Goal: Communication & Community: Answer question/provide support

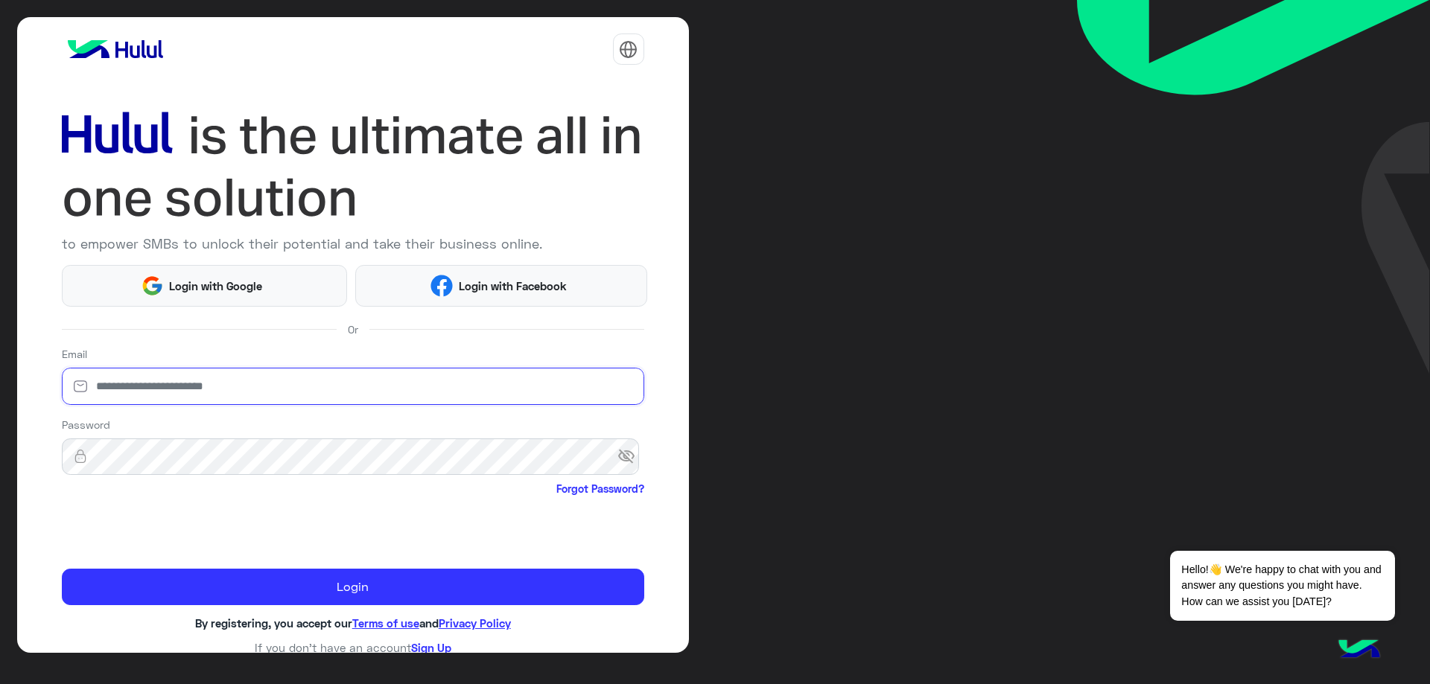
click at [226, 383] on input "email" at bounding box center [353, 386] width 582 height 37
type input "**********"
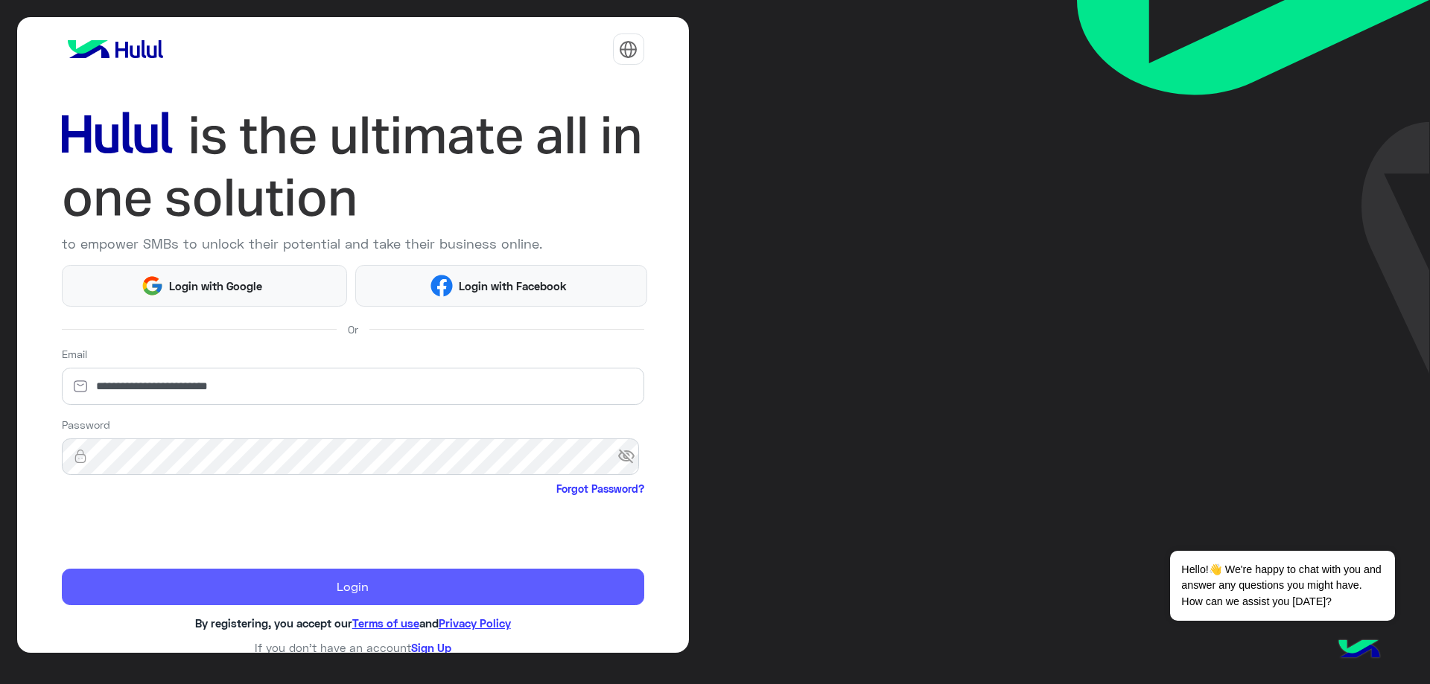
click at [287, 589] on button "Login" at bounding box center [353, 587] width 582 height 37
click at [288, 589] on button "Login" at bounding box center [353, 587] width 582 height 37
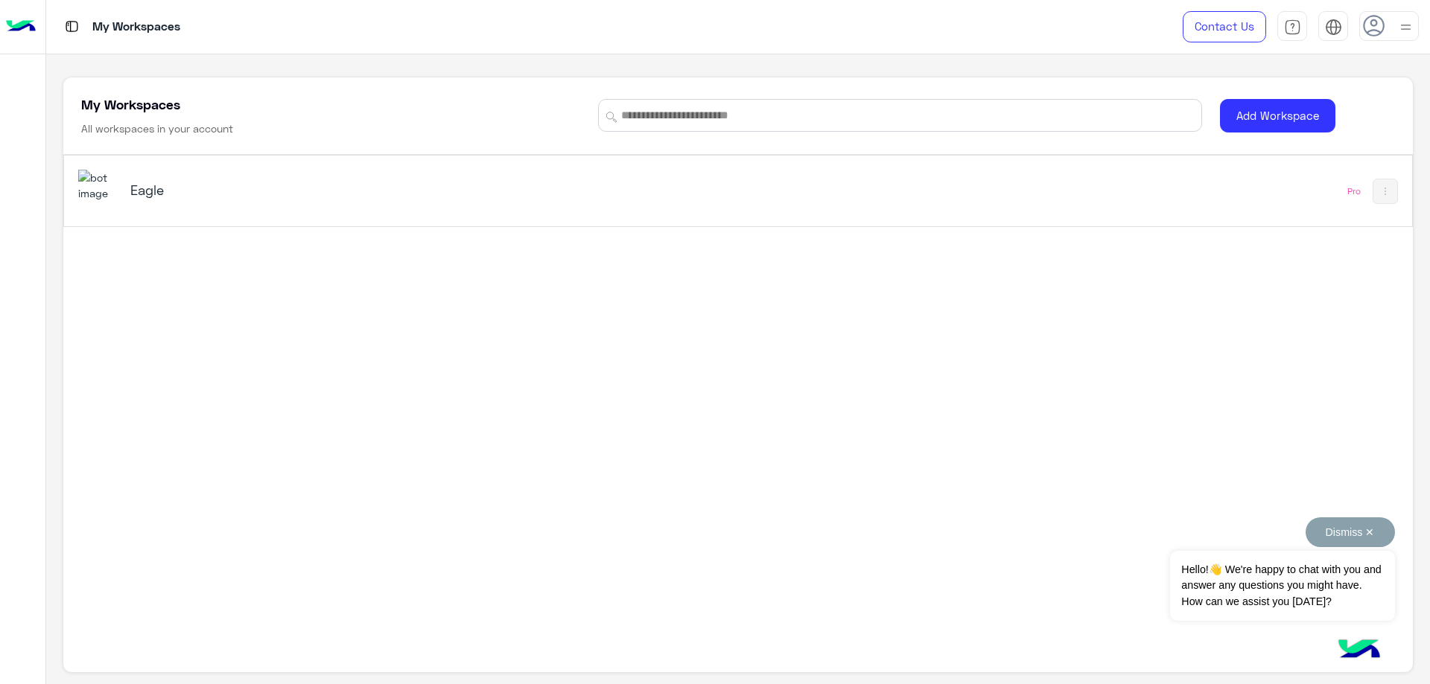
click at [1332, 527] on button "Dismiss ✕" at bounding box center [1349, 532] width 89 height 30
click at [125, 184] on div "Eagle" at bounding box center [473, 191] width 791 height 43
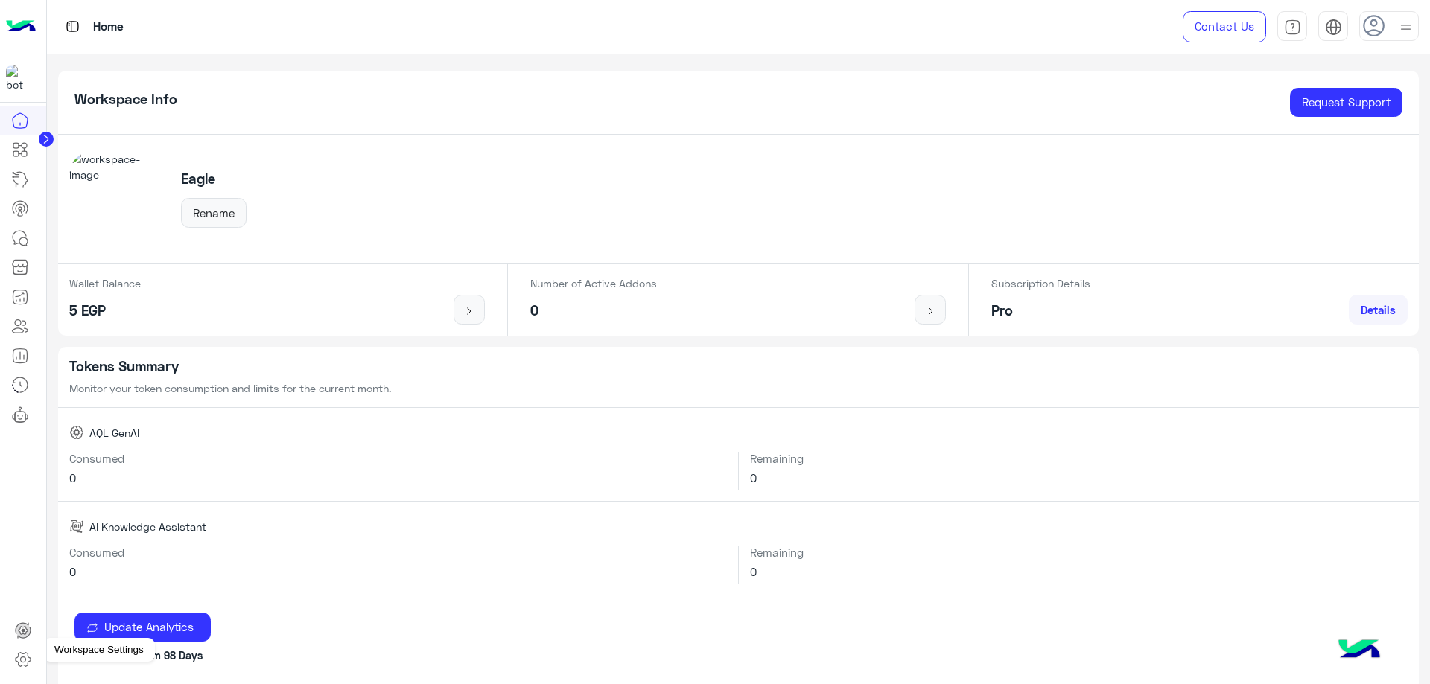
click at [16, 654] on icon at bounding box center [23, 660] width 18 height 18
click at [24, 666] on icon at bounding box center [23, 660] width 18 height 18
click at [20, 658] on icon at bounding box center [23, 660] width 18 height 18
click at [27, 663] on icon at bounding box center [23, 660] width 18 height 18
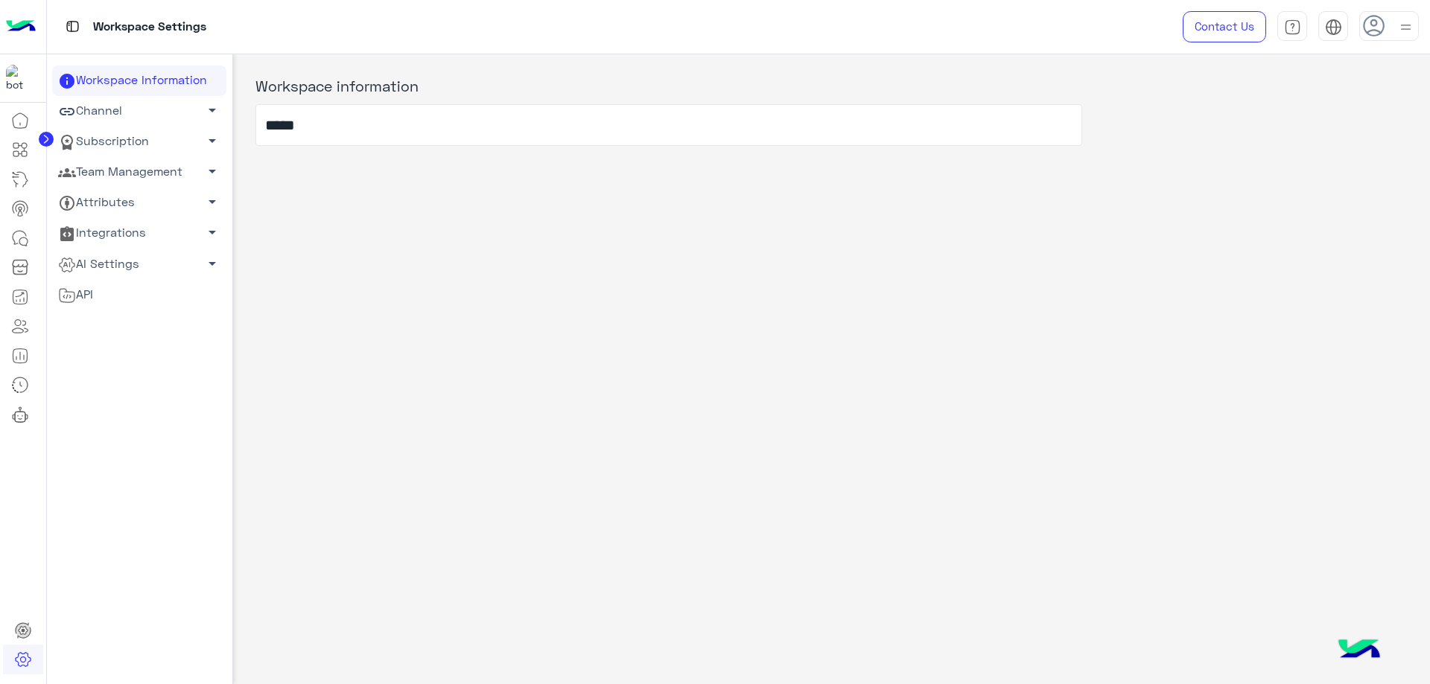
click at [133, 173] on link "Team Management arrow_drop_down" at bounding box center [139, 172] width 174 height 31
click at [113, 197] on link "Team Members" at bounding box center [139, 201] width 174 height 26
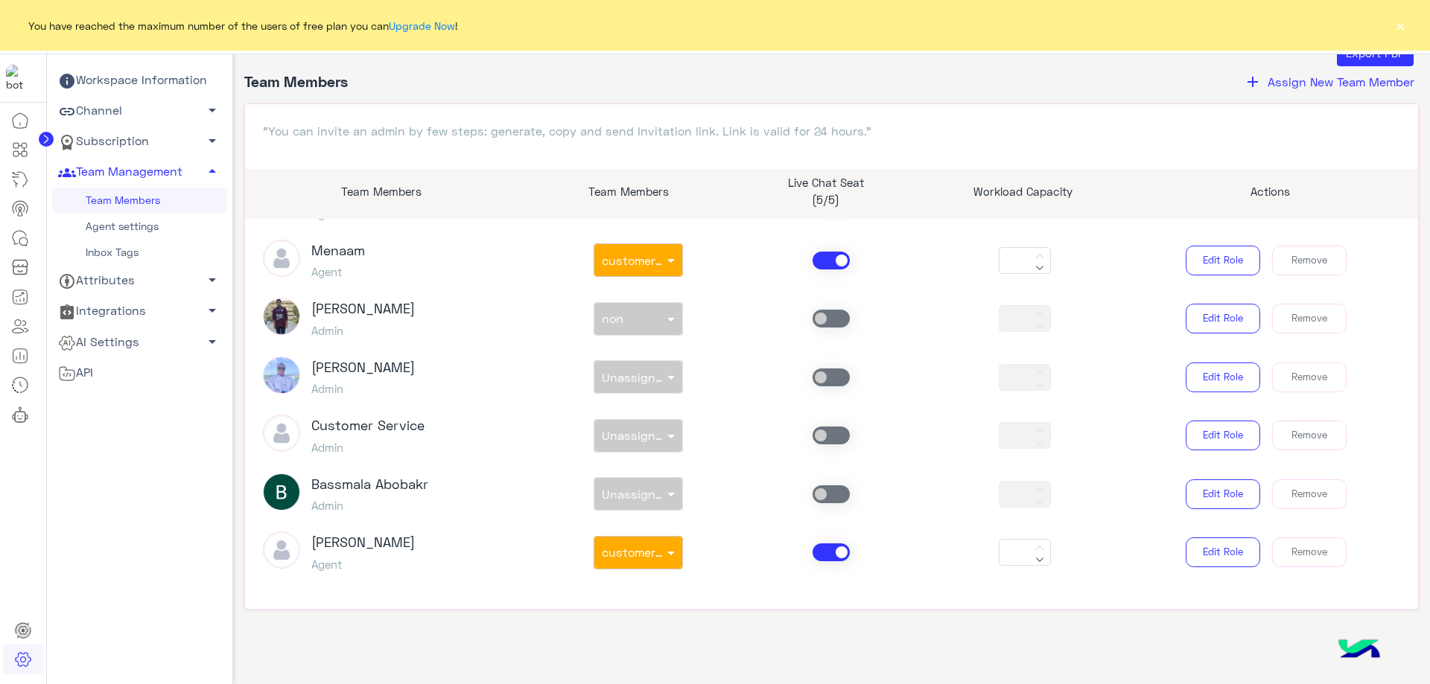
scroll to position [842, 0]
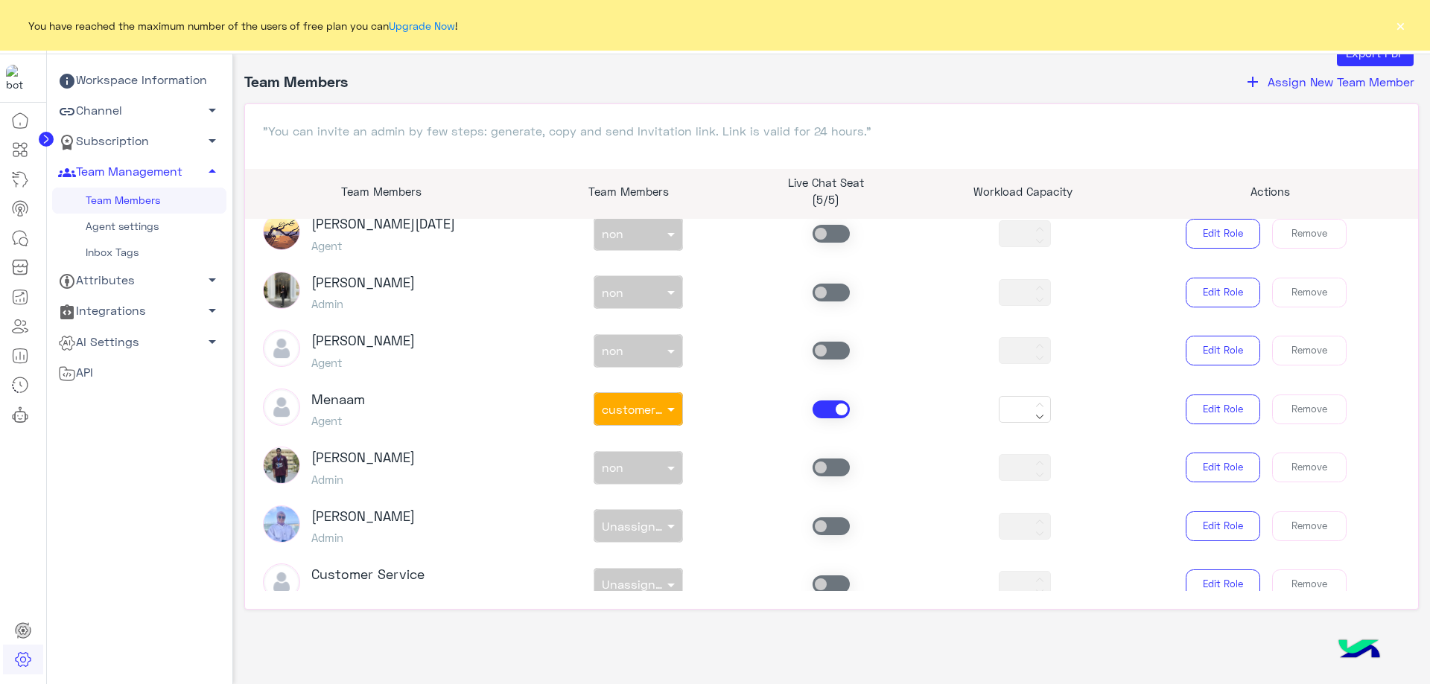
click at [815, 404] on span at bounding box center [830, 410] width 37 height 18
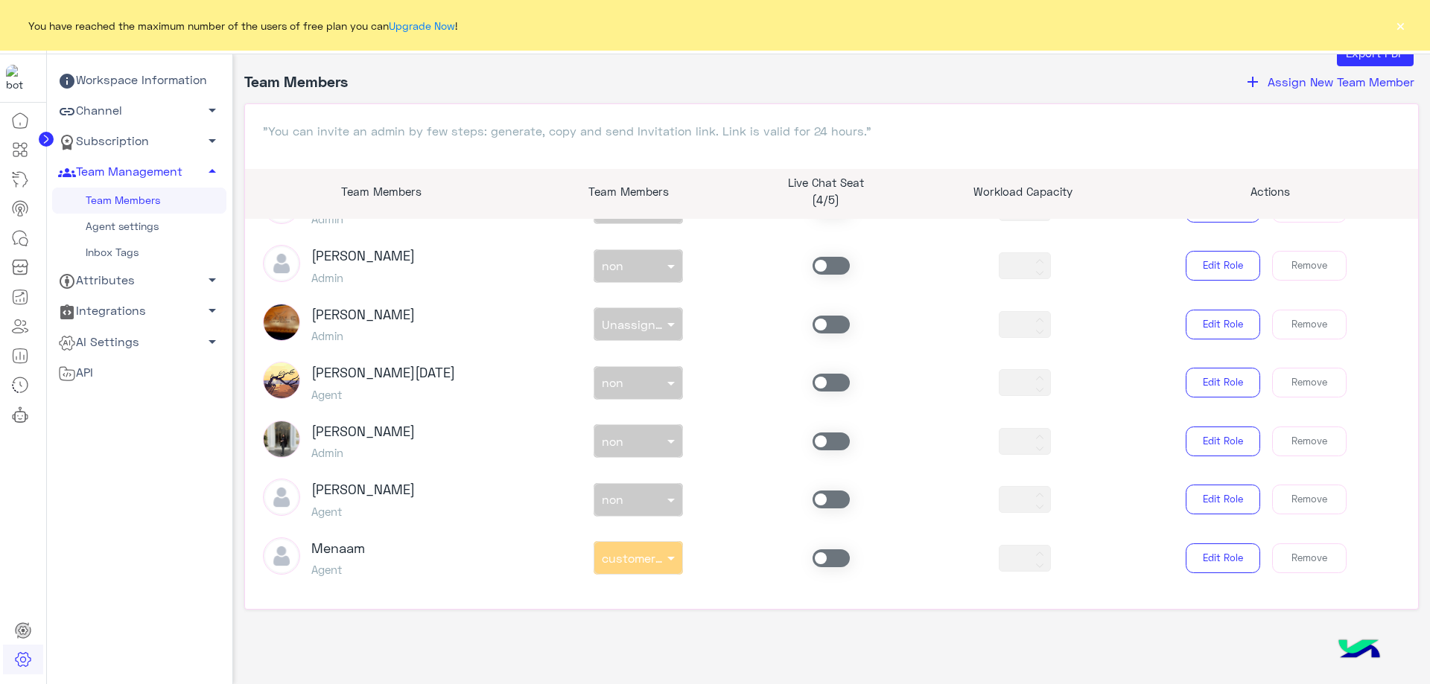
click at [821, 389] on span at bounding box center [830, 383] width 37 height 18
click at [634, 385] on input "text" at bounding box center [621, 380] width 39 height 16
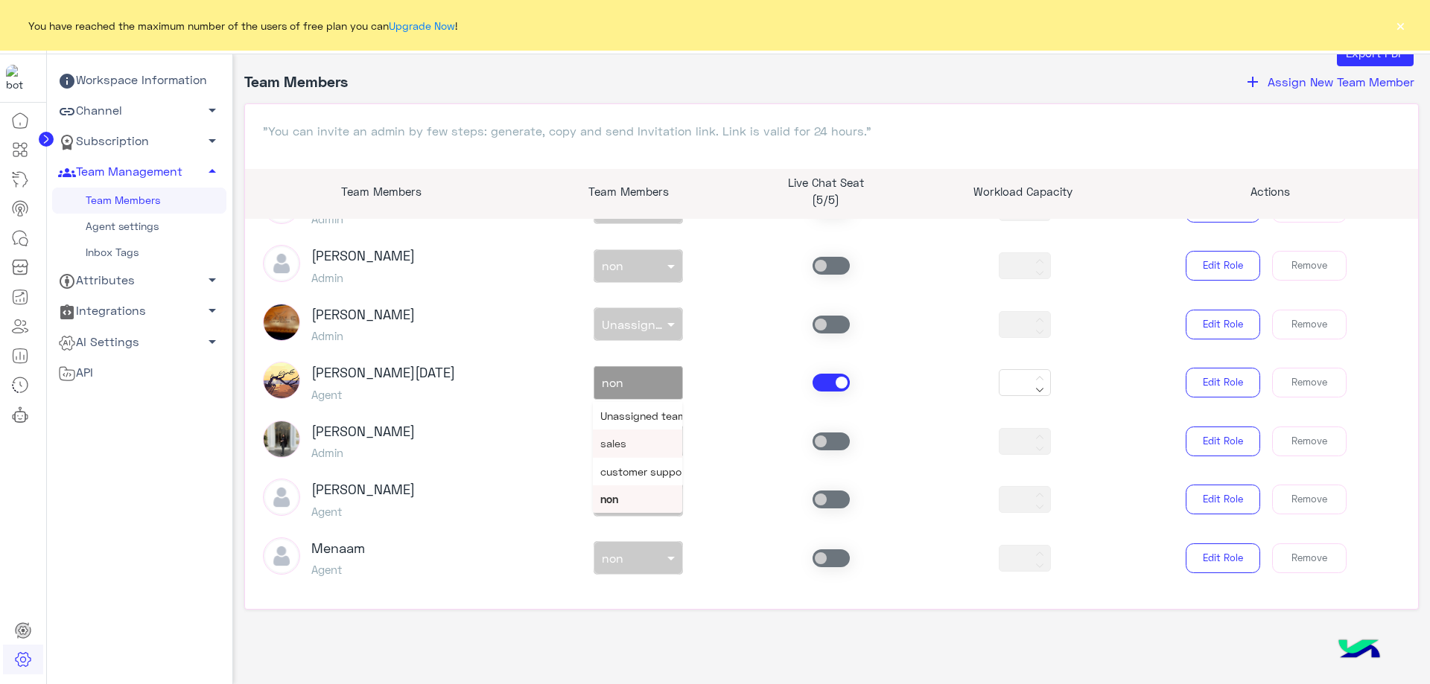
click at [625, 450] on div "sales" at bounding box center [637, 444] width 89 height 28
click at [839, 505] on span at bounding box center [830, 500] width 37 height 18
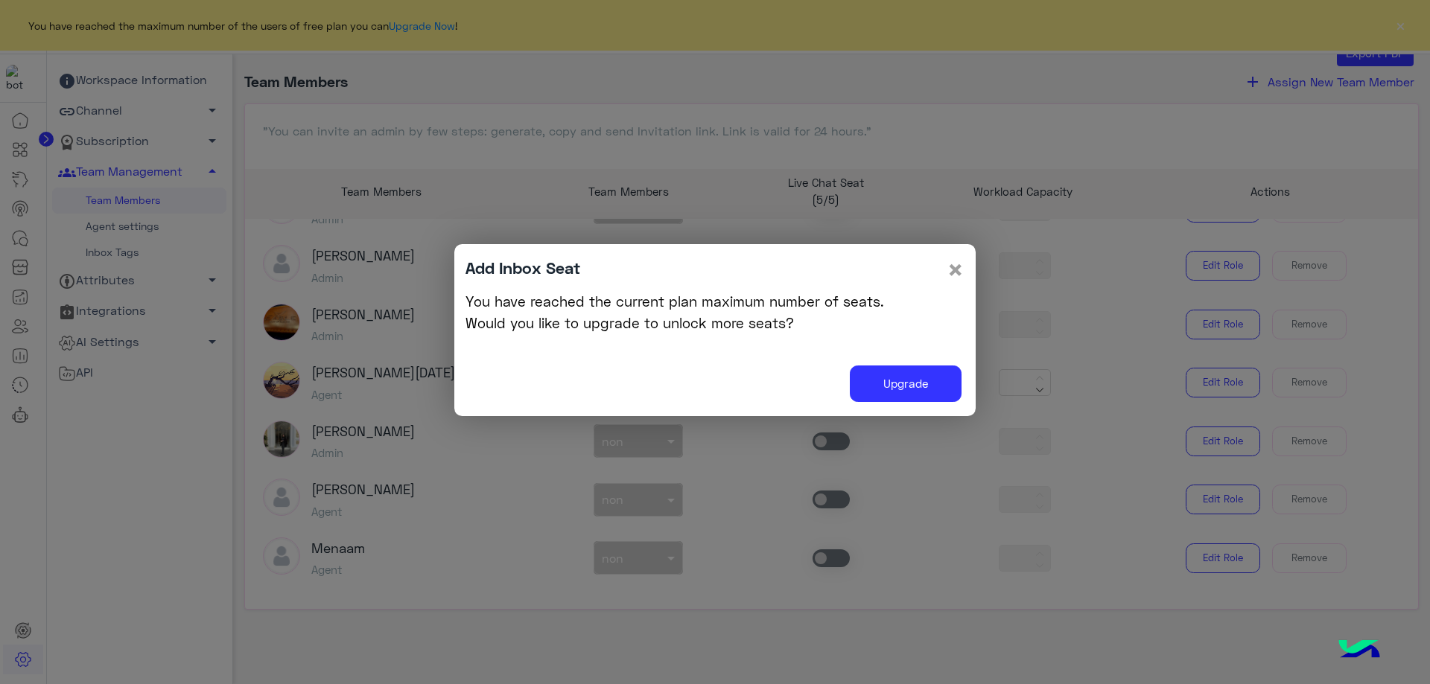
click at [962, 266] on span "×" at bounding box center [955, 269] width 18 height 34
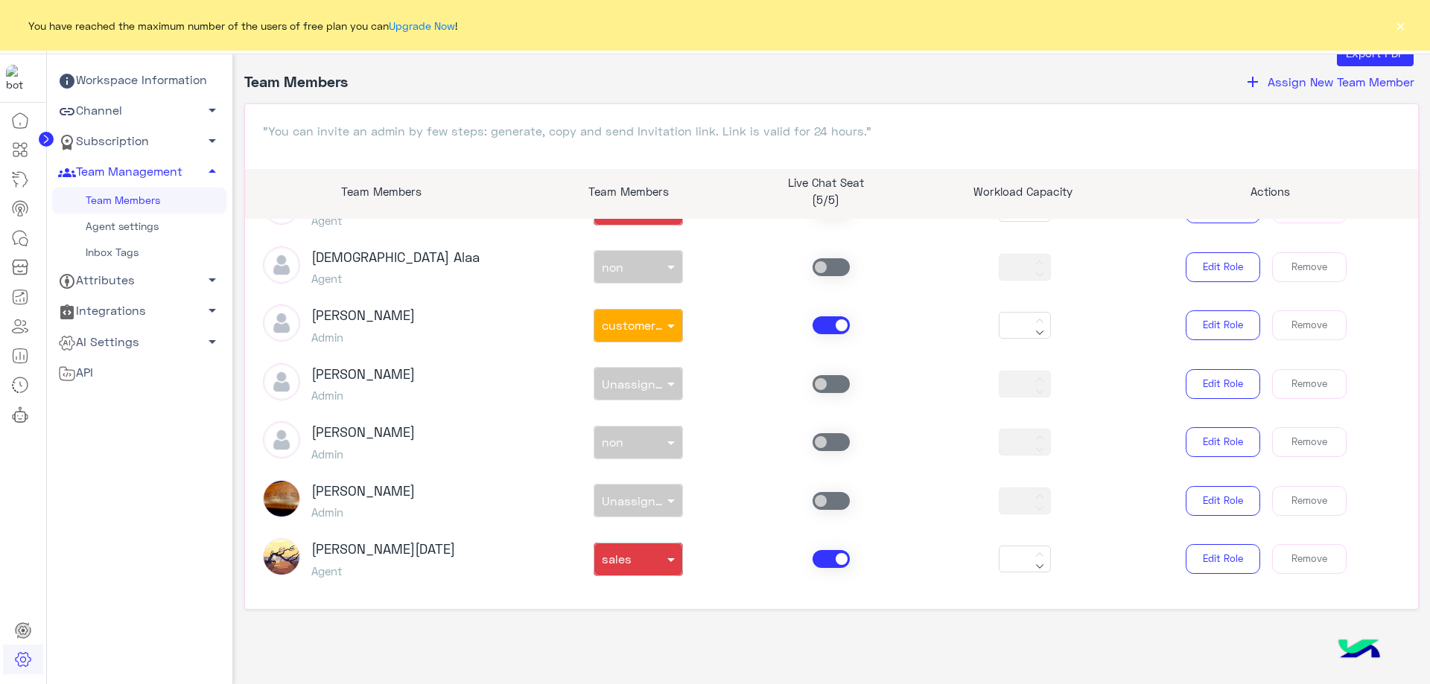
scroll to position [470, 0]
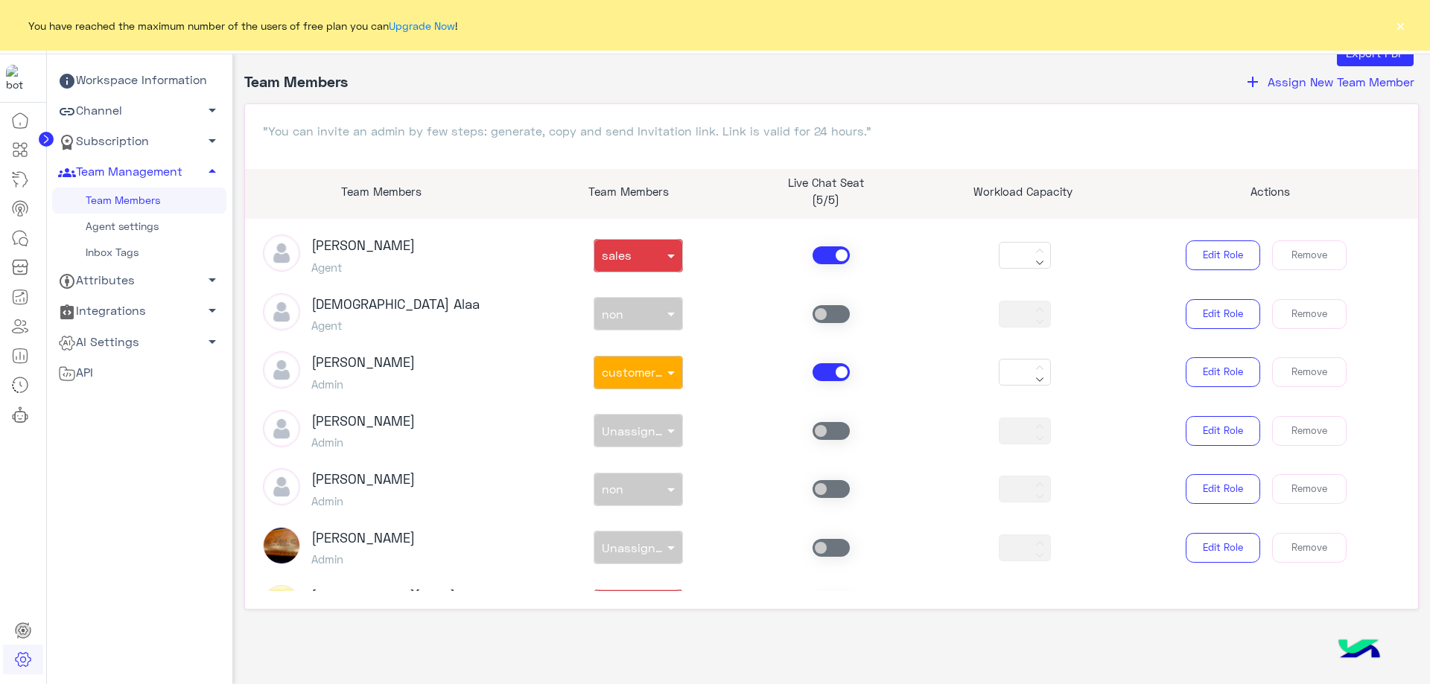
click at [838, 369] on span at bounding box center [830, 372] width 37 height 18
click at [831, 372] on span at bounding box center [830, 372] width 37 height 18
click at [830, 261] on span at bounding box center [830, 255] width 37 height 18
click at [832, 379] on span at bounding box center [830, 372] width 37 height 18
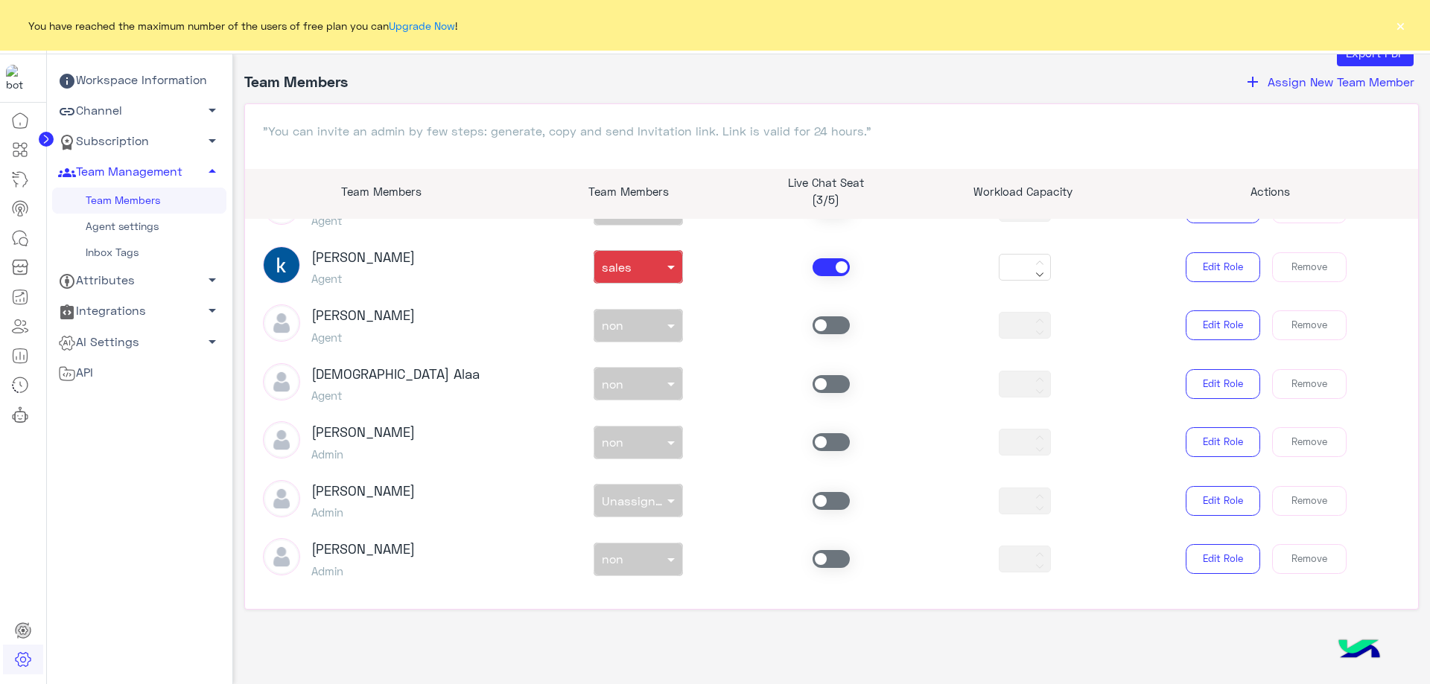
scroll to position [321, 0]
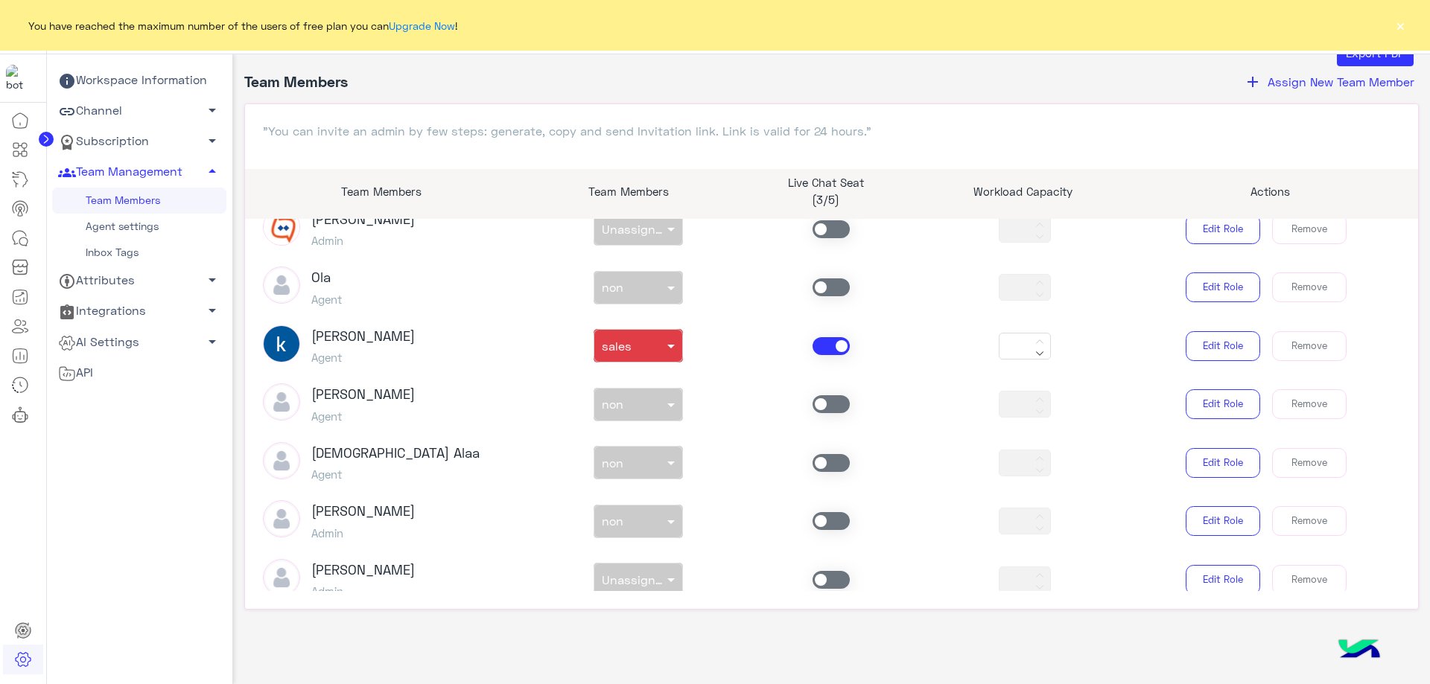
click at [827, 347] on span at bounding box center [830, 346] width 37 height 18
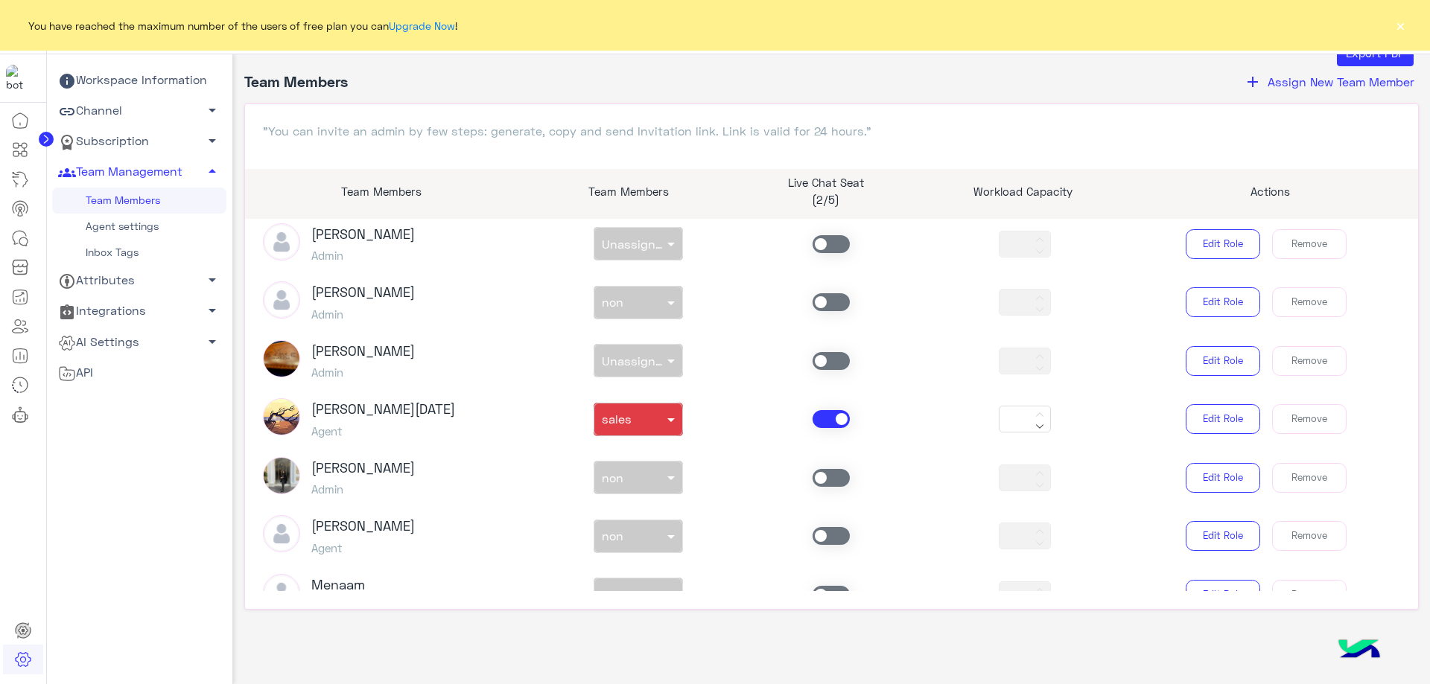
scroll to position [693, 0]
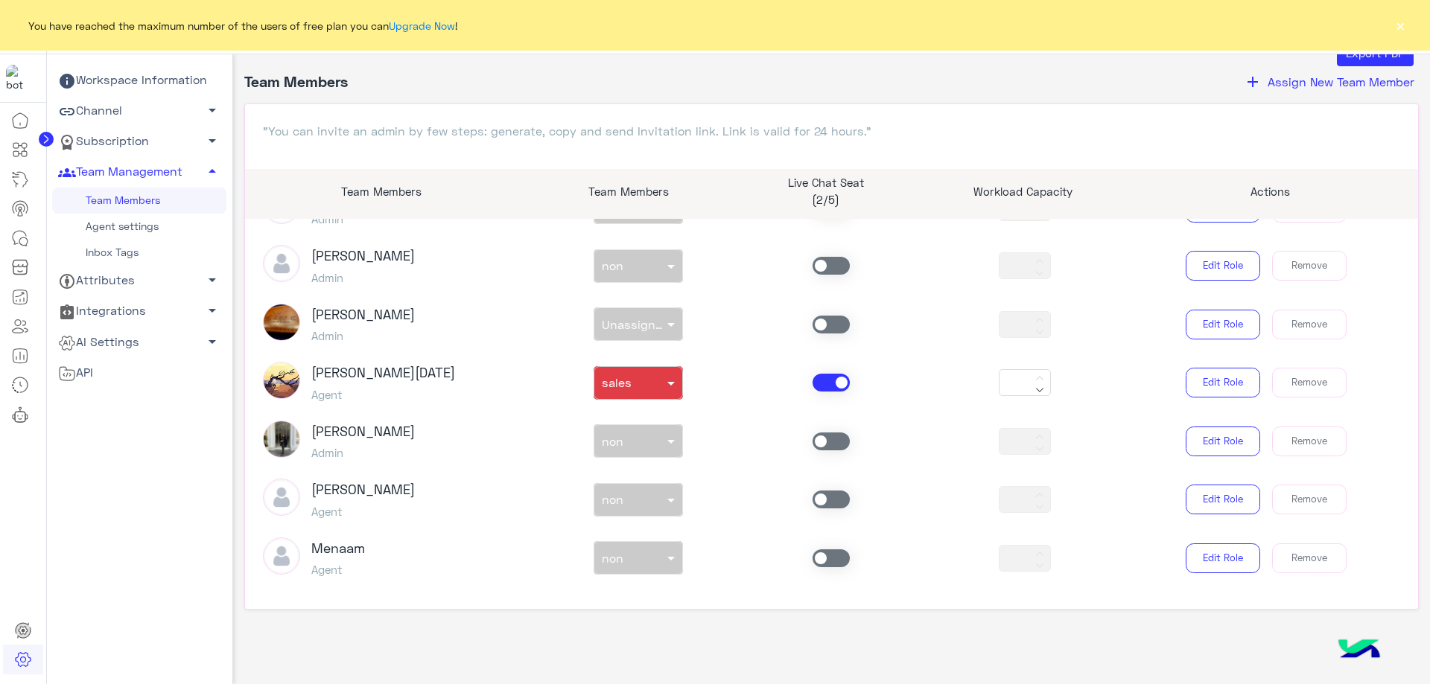
drag, startPoint x: 815, startPoint y: 500, endPoint x: 829, endPoint y: 505, distance: 14.1
click at [815, 506] on span at bounding box center [830, 500] width 37 height 18
click at [670, 503] on span at bounding box center [672, 500] width 19 height 16
click at [620, 569] on div "sales" at bounding box center [637, 560] width 89 height 28
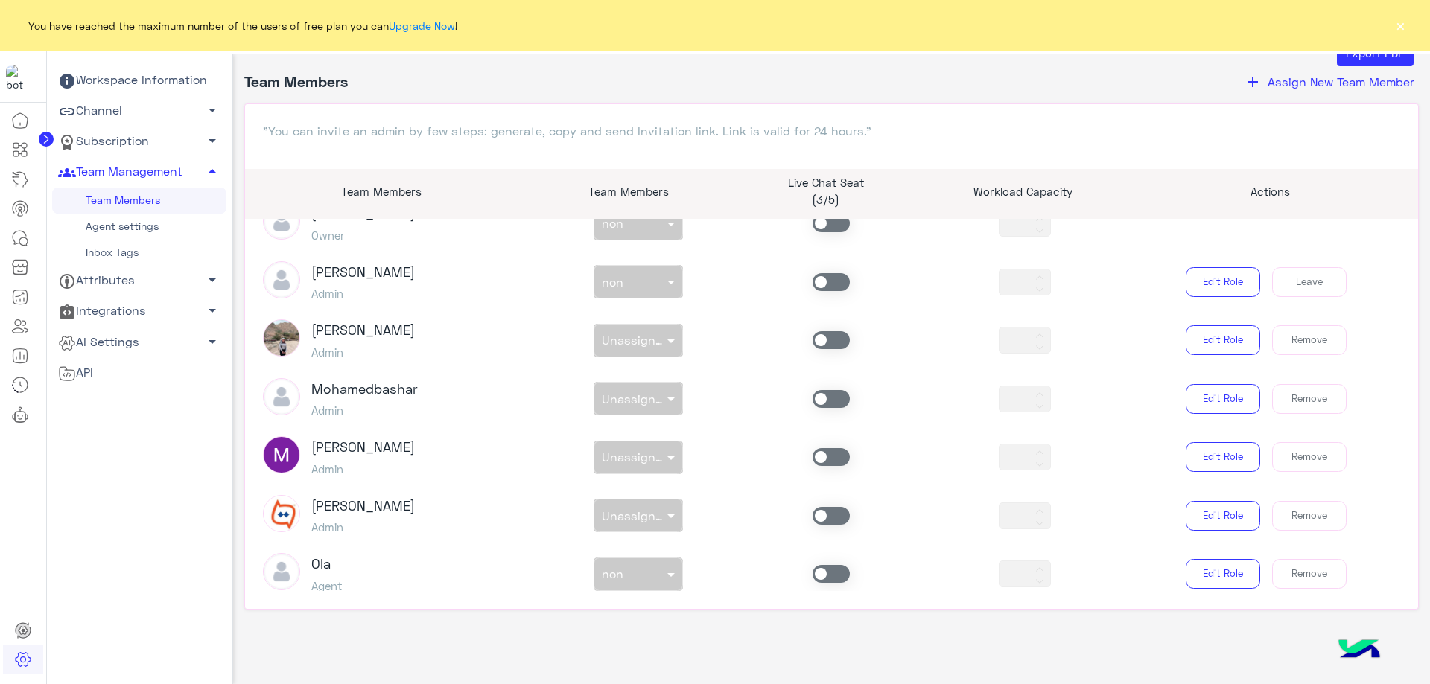
scroll to position [0, 0]
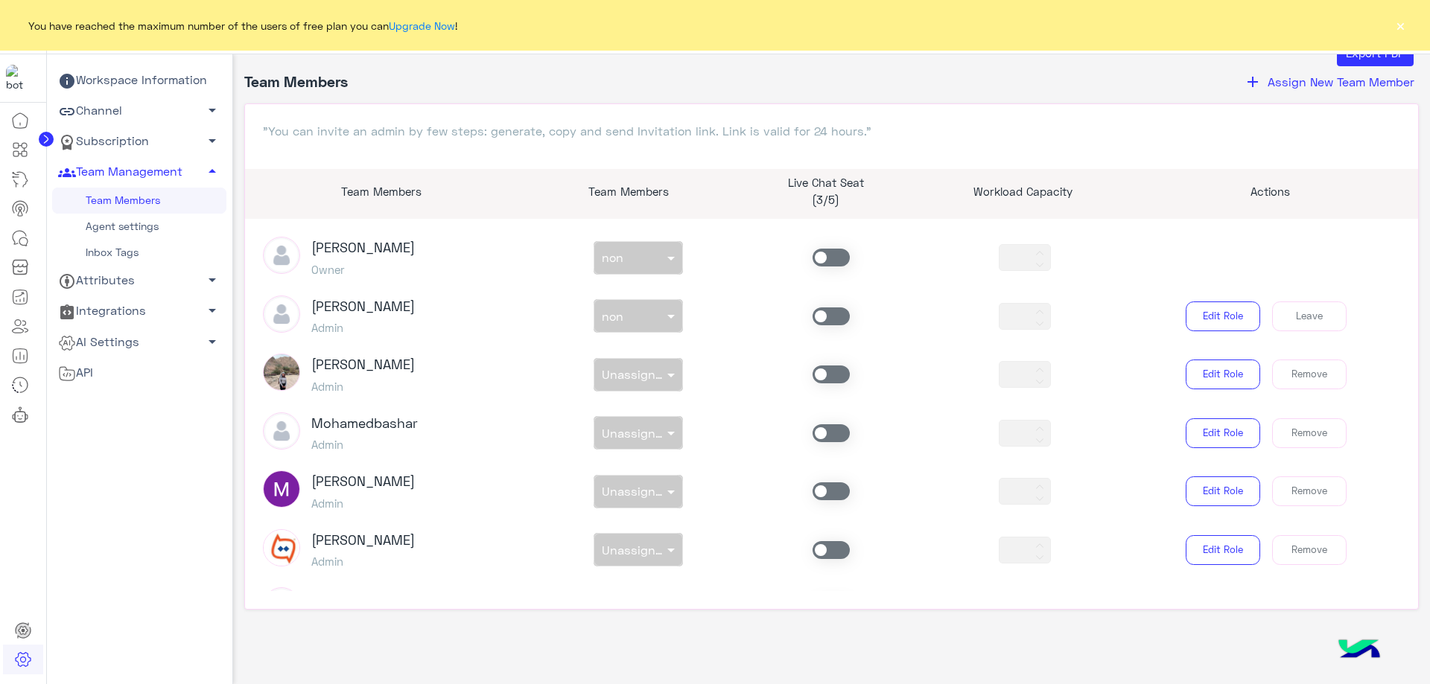
click at [829, 326] on div "Bassem Hisham Admin non × non *** Edit Role Leave" at bounding box center [832, 317] width 1160 height 42
click at [812, 313] on span at bounding box center [830, 316] width 37 height 18
click at [655, 313] on div "non × non" at bounding box center [638, 316] width 194 height 34
click at [646, 313] on div at bounding box center [638, 312] width 88 height 17
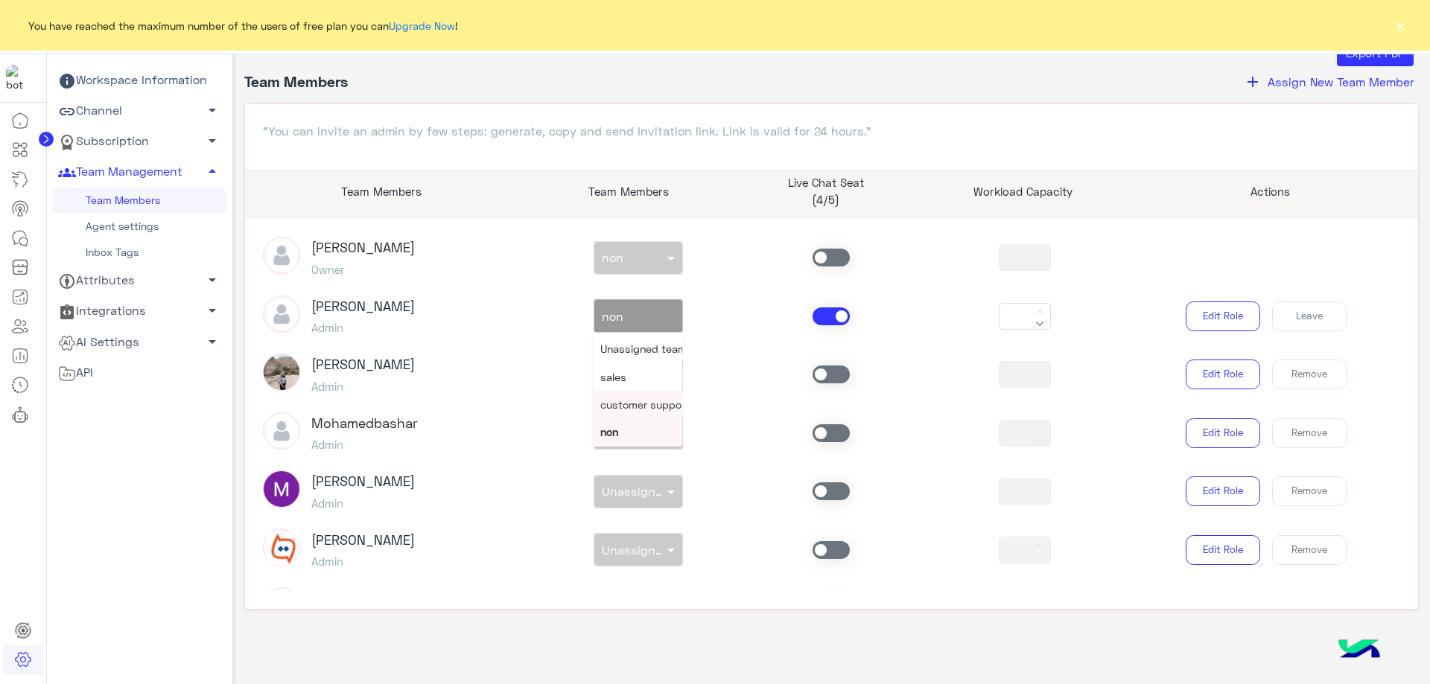
click at [640, 409] on span "customer support" at bounding box center [644, 404] width 89 height 13
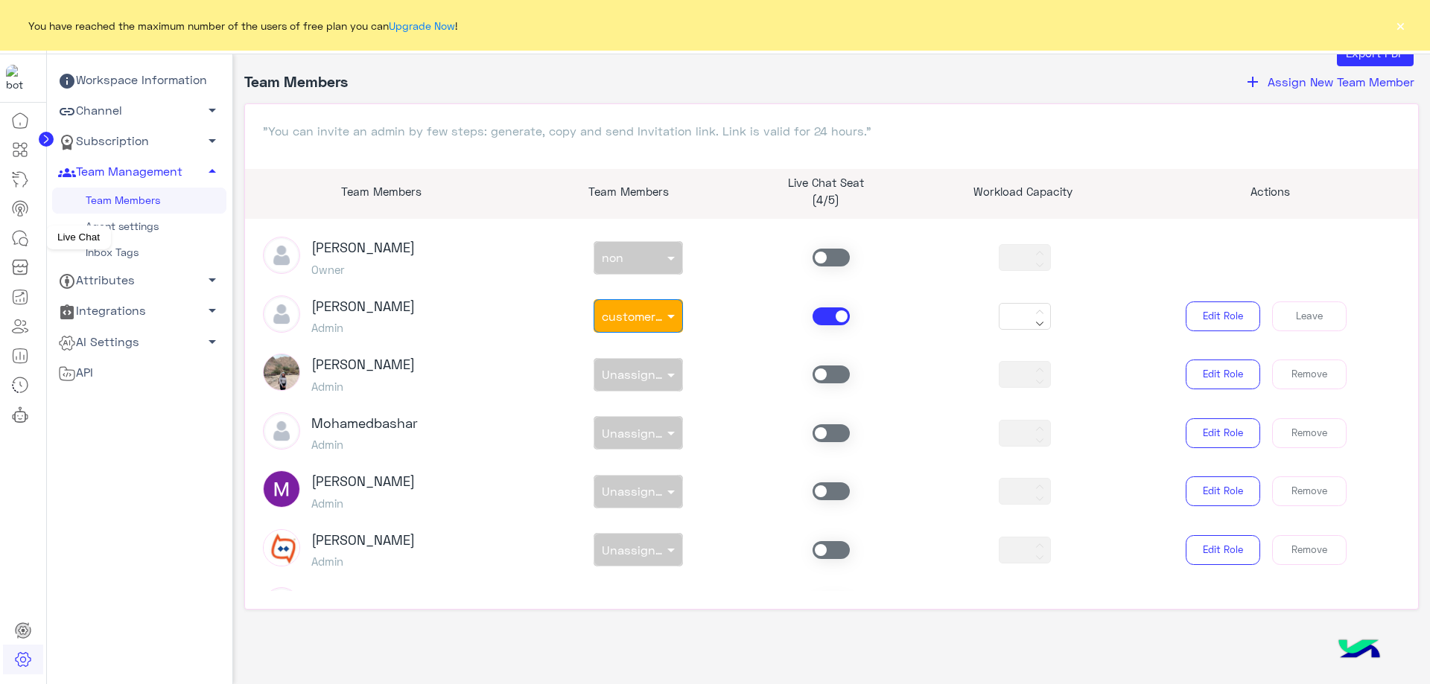
click at [30, 238] on link at bounding box center [20, 238] width 40 height 30
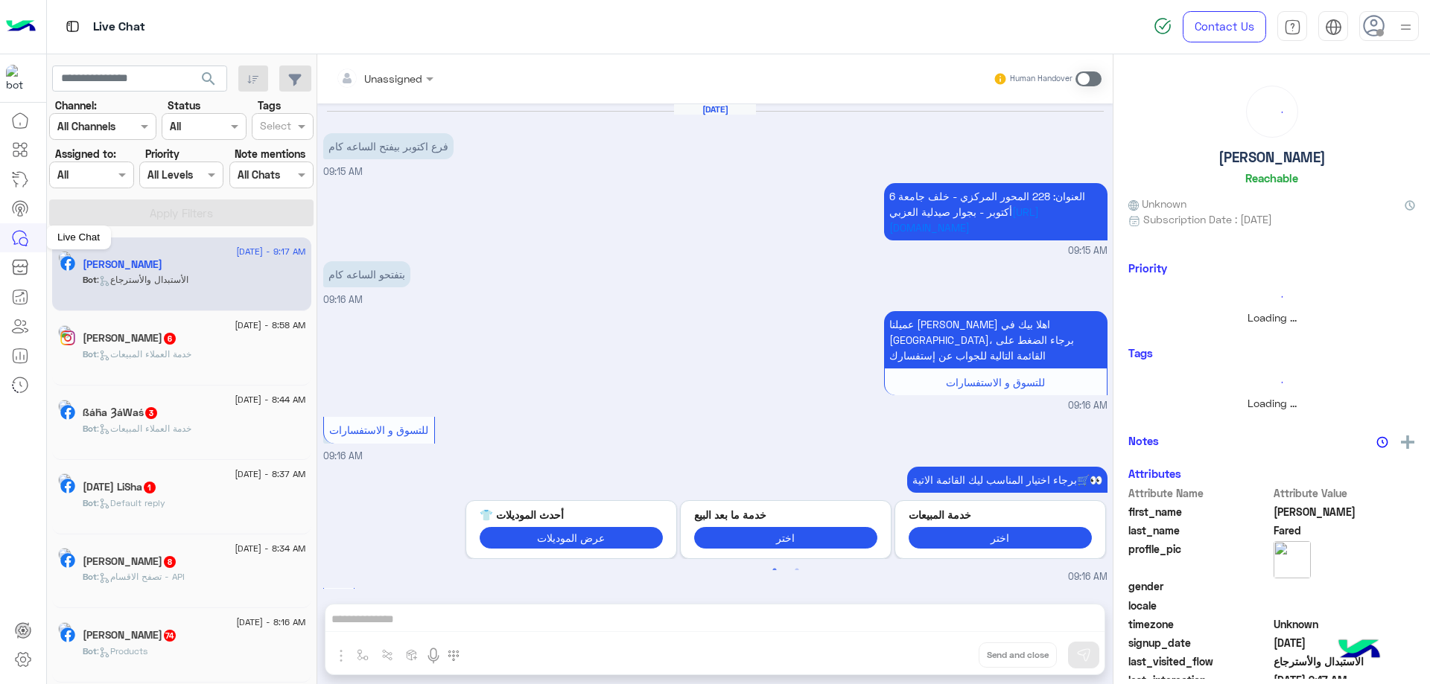
scroll to position [1037, 0]
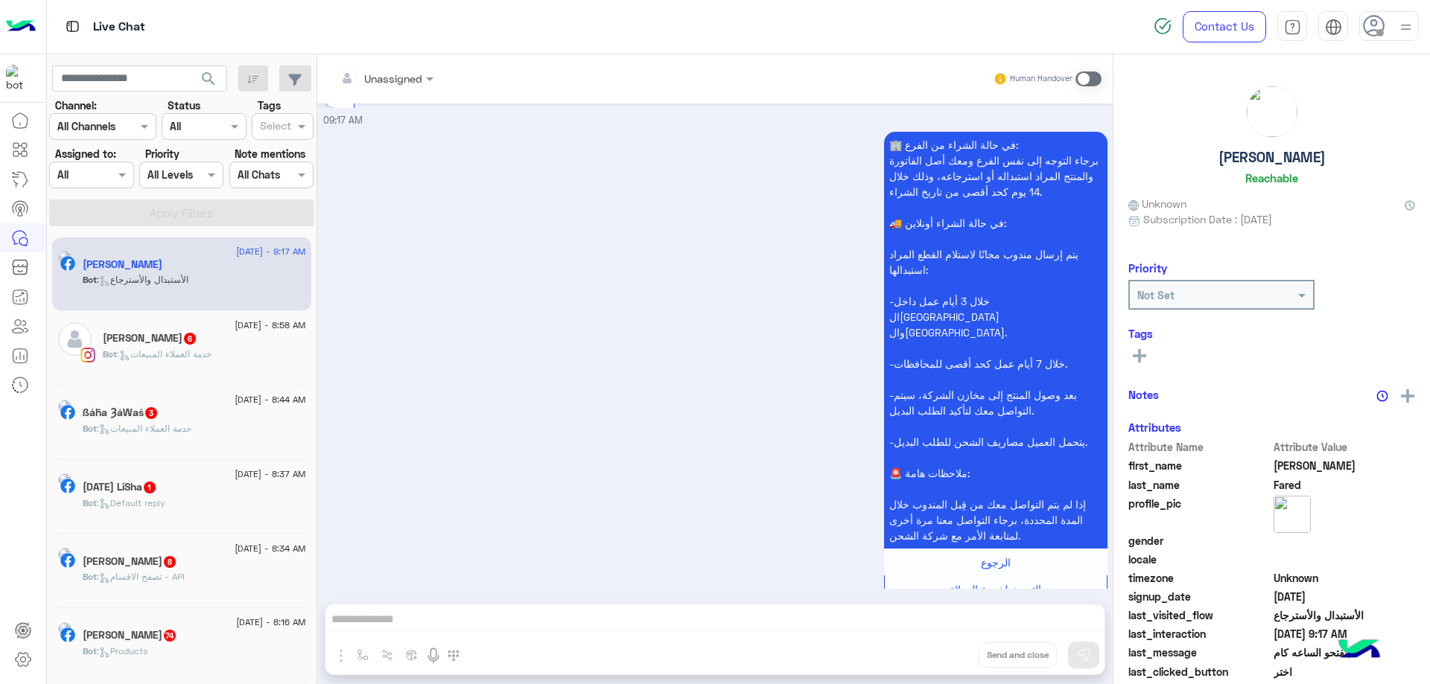
click at [1389, 16] on div at bounding box center [1389, 26] width 60 height 30
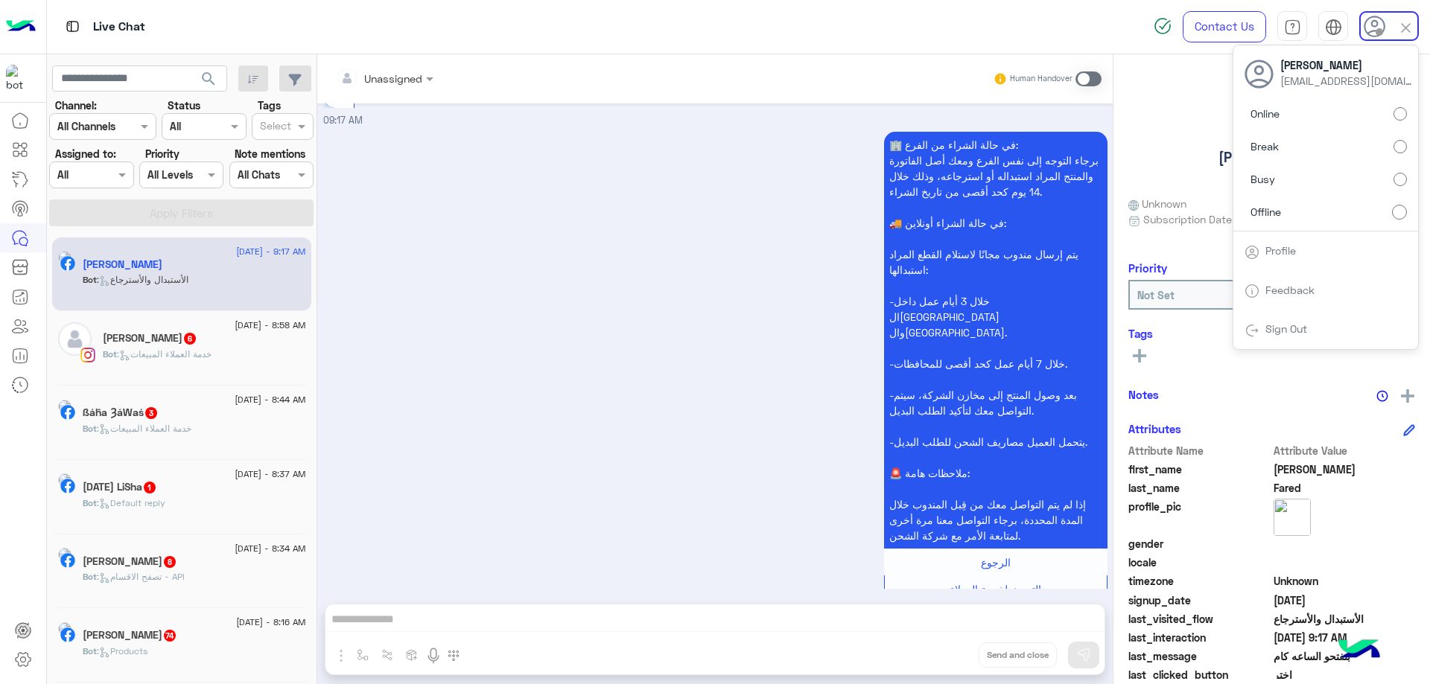
click at [1323, 121] on label "Online" at bounding box center [1325, 114] width 162 height 27
click at [106, 167] on div at bounding box center [91, 174] width 83 height 17
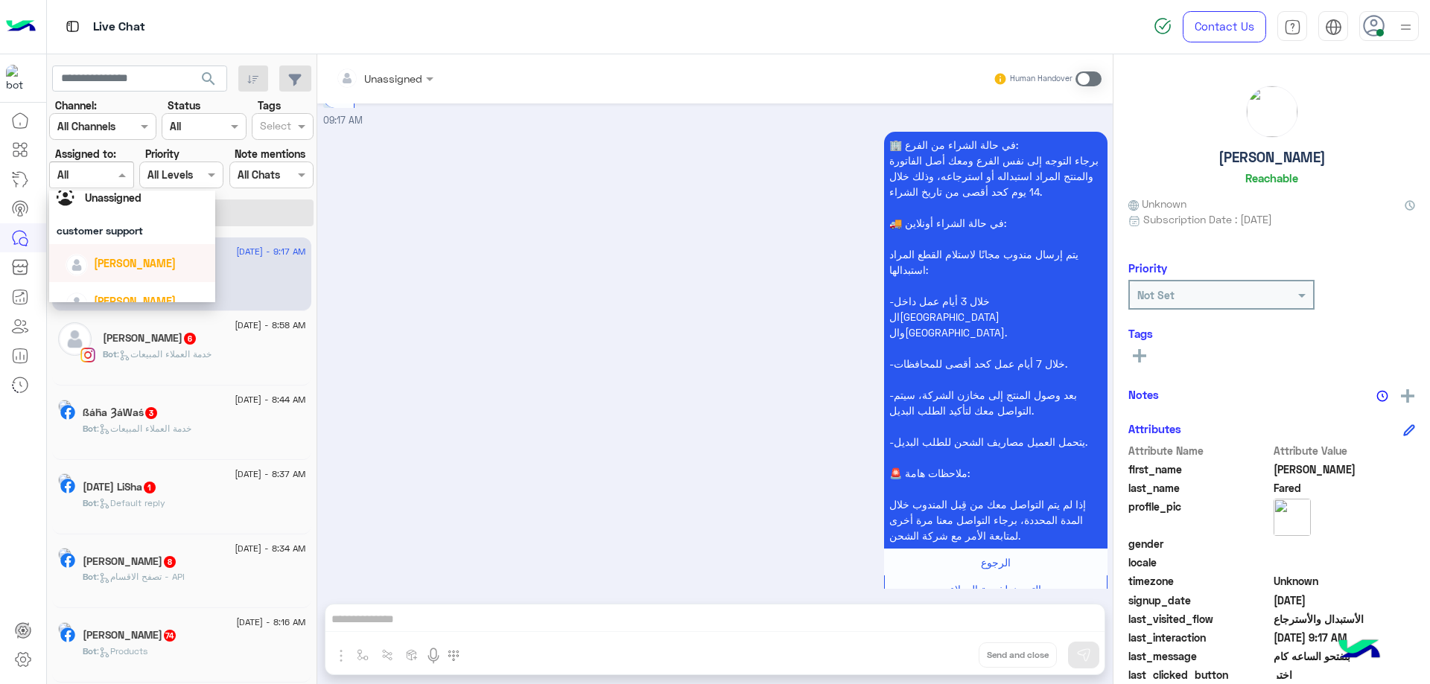
scroll to position [74, 0]
click at [129, 227] on span "[PERSON_NAME]" at bounding box center [135, 228] width 82 height 13
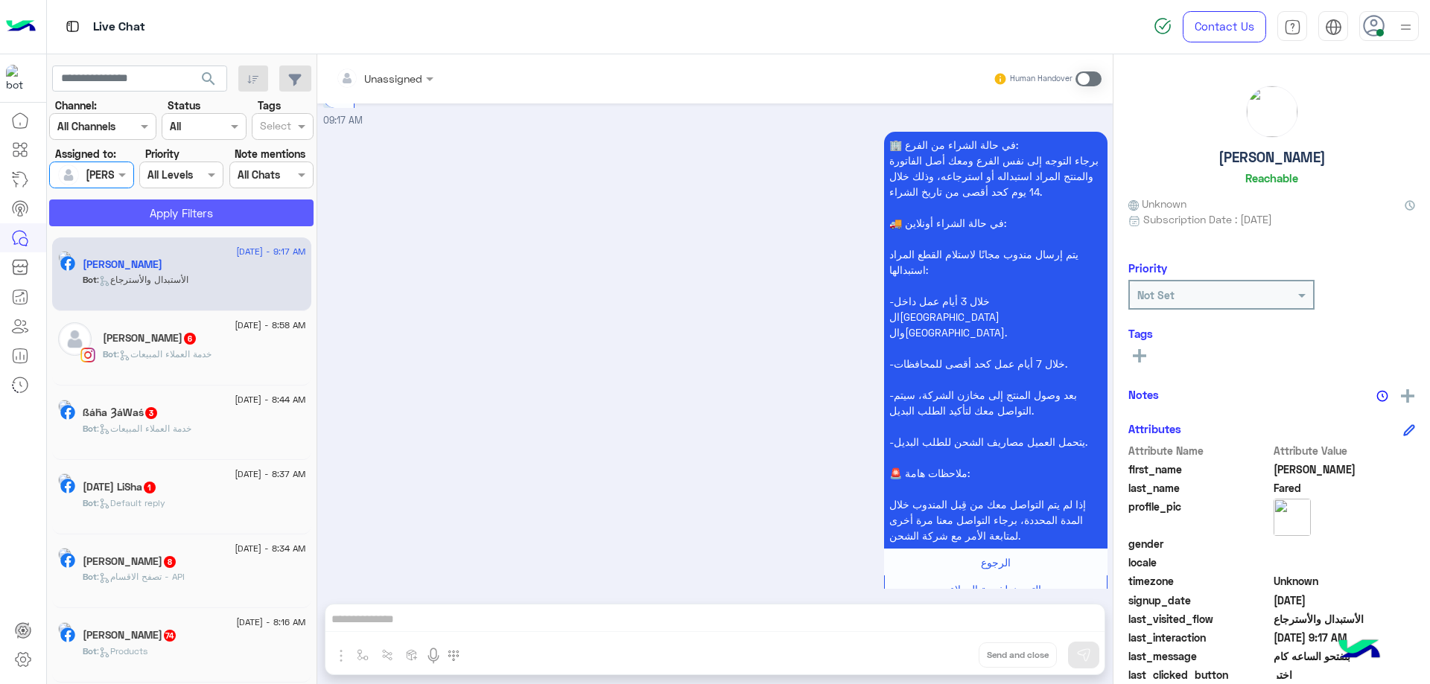
click at [179, 203] on button "Apply Filters" at bounding box center [181, 213] width 264 height 27
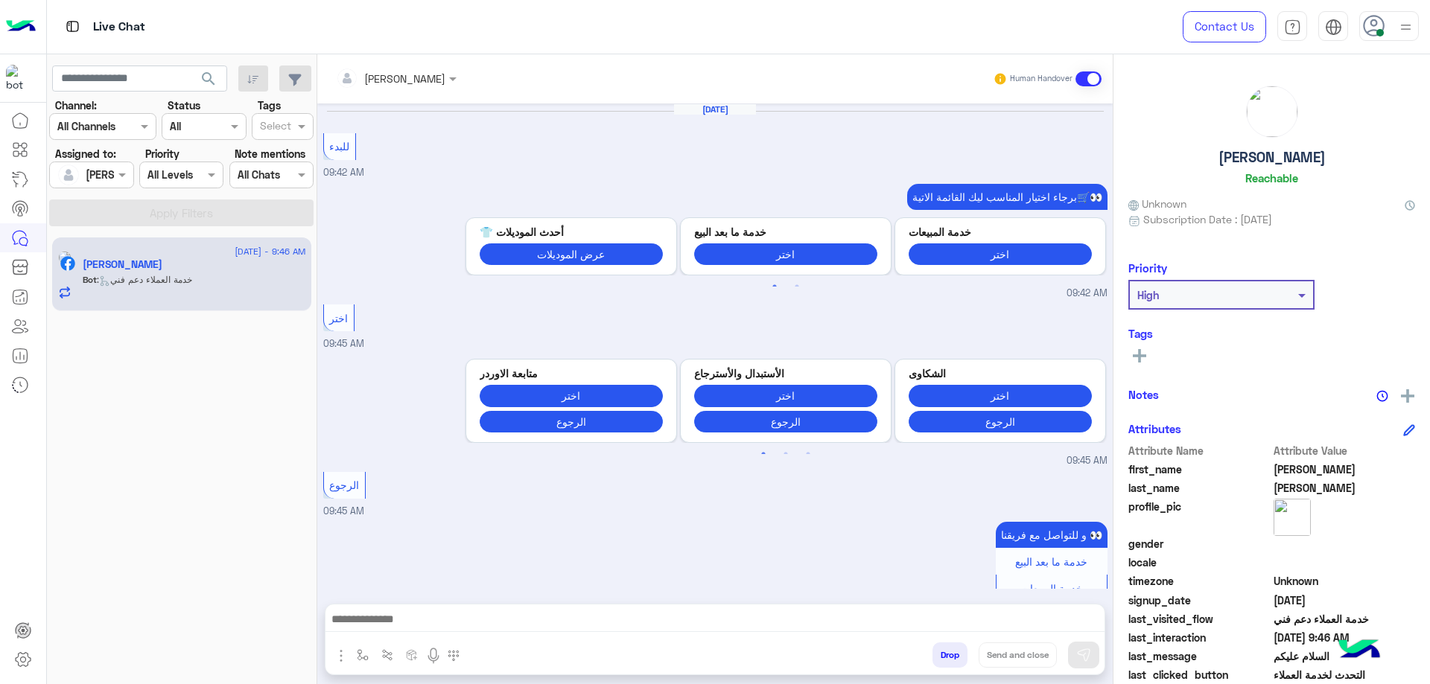
scroll to position [1432, 0]
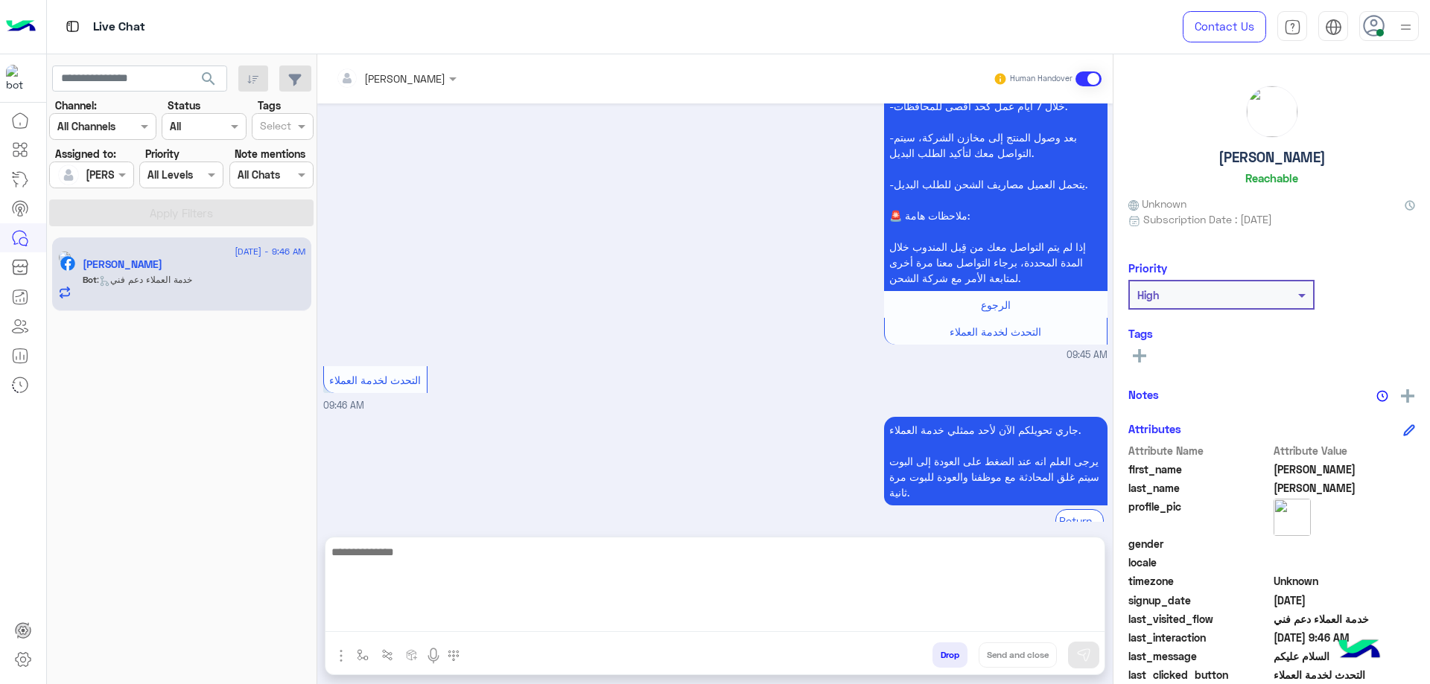
click at [621, 614] on textarea at bounding box center [714, 587] width 779 height 89
type textarea "**********"
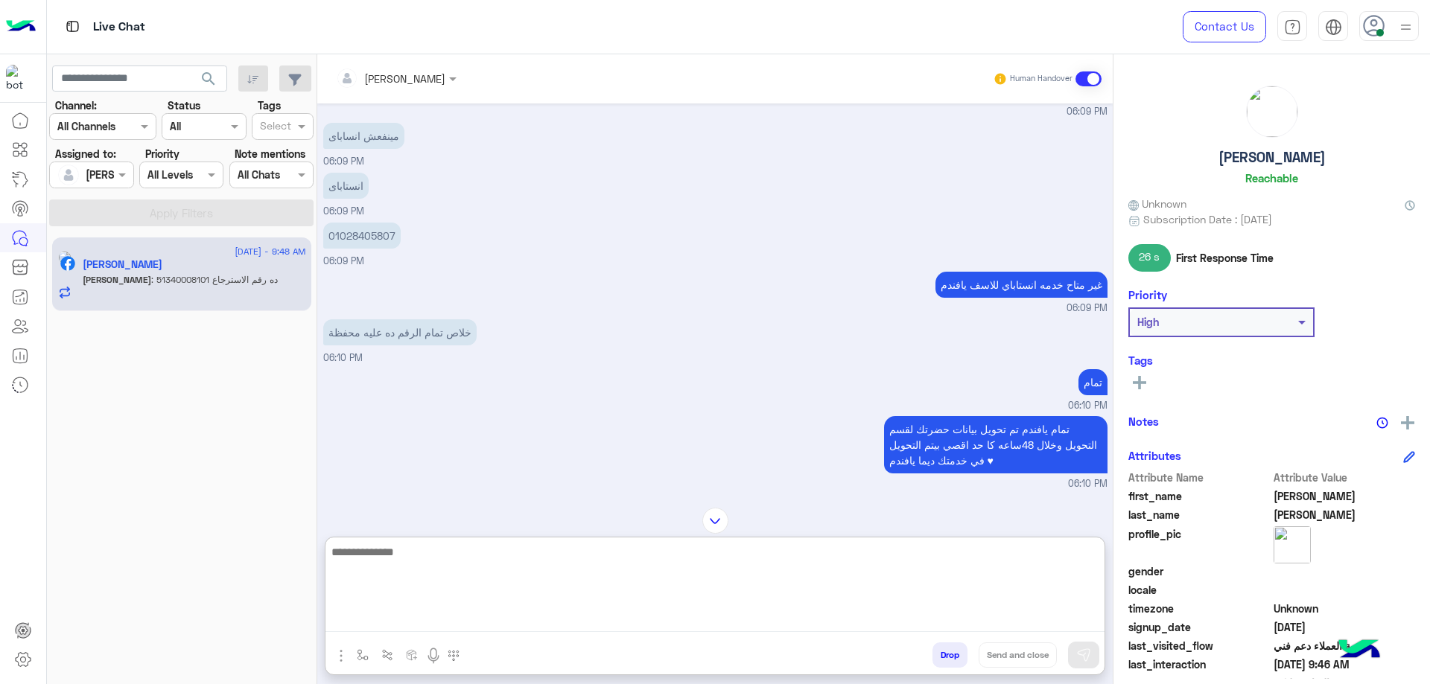
scroll to position [380, 0]
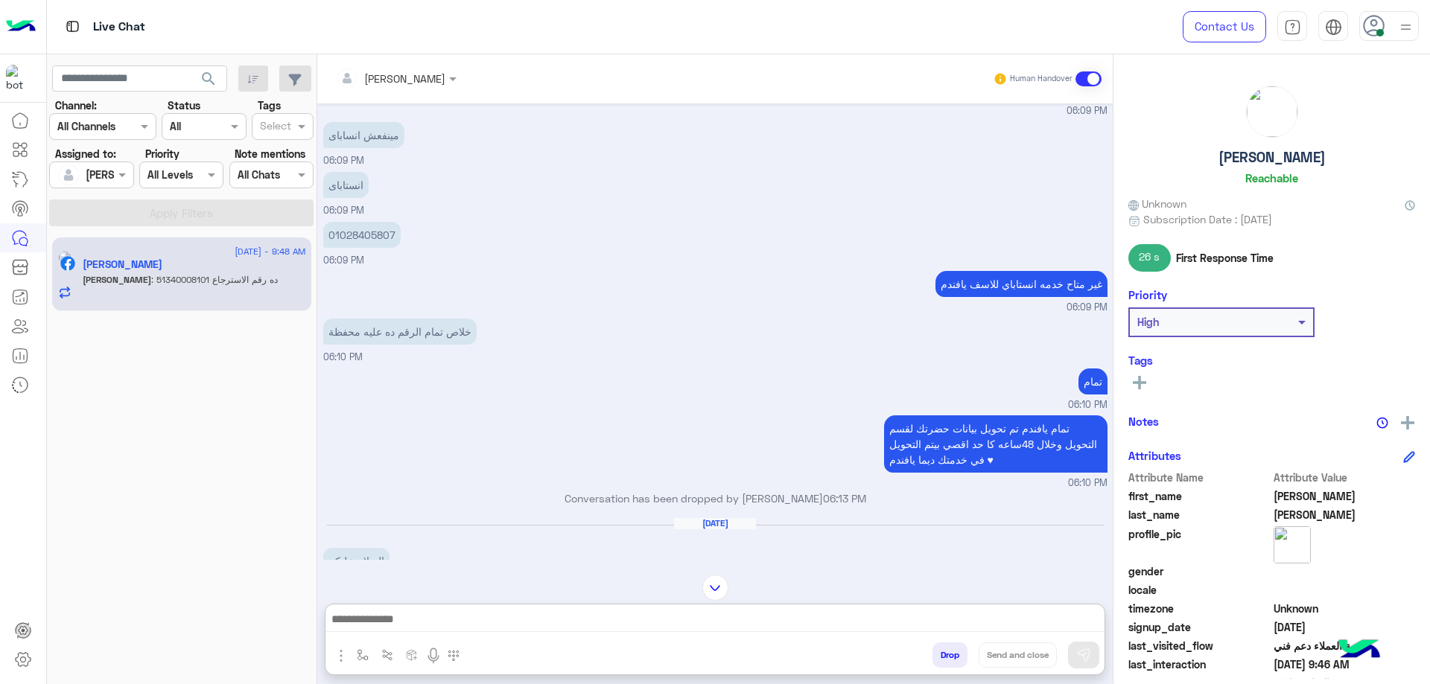
click at [363, 243] on p "01028405807" at bounding box center [361, 235] width 77 height 26
copy p "01028405807"
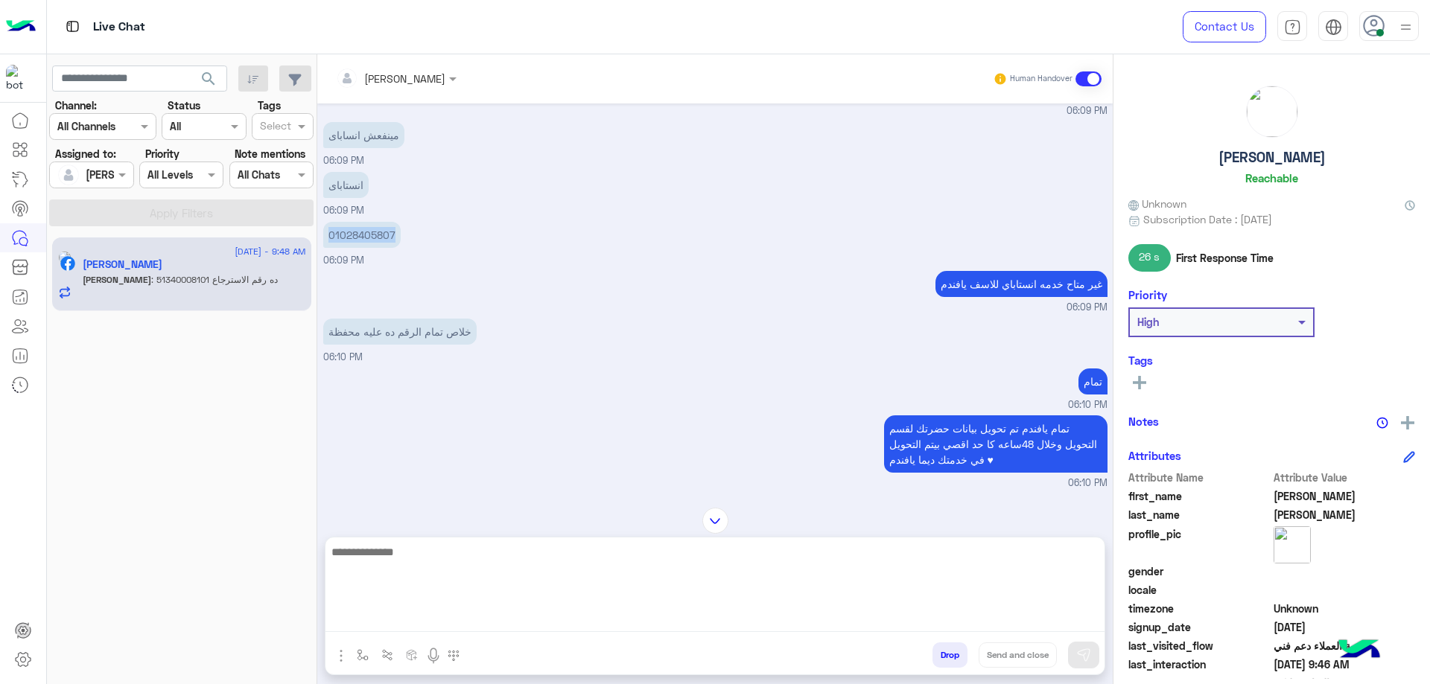
click at [462, 622] on textarea at bounding box center [714, 587] width 779 height 89
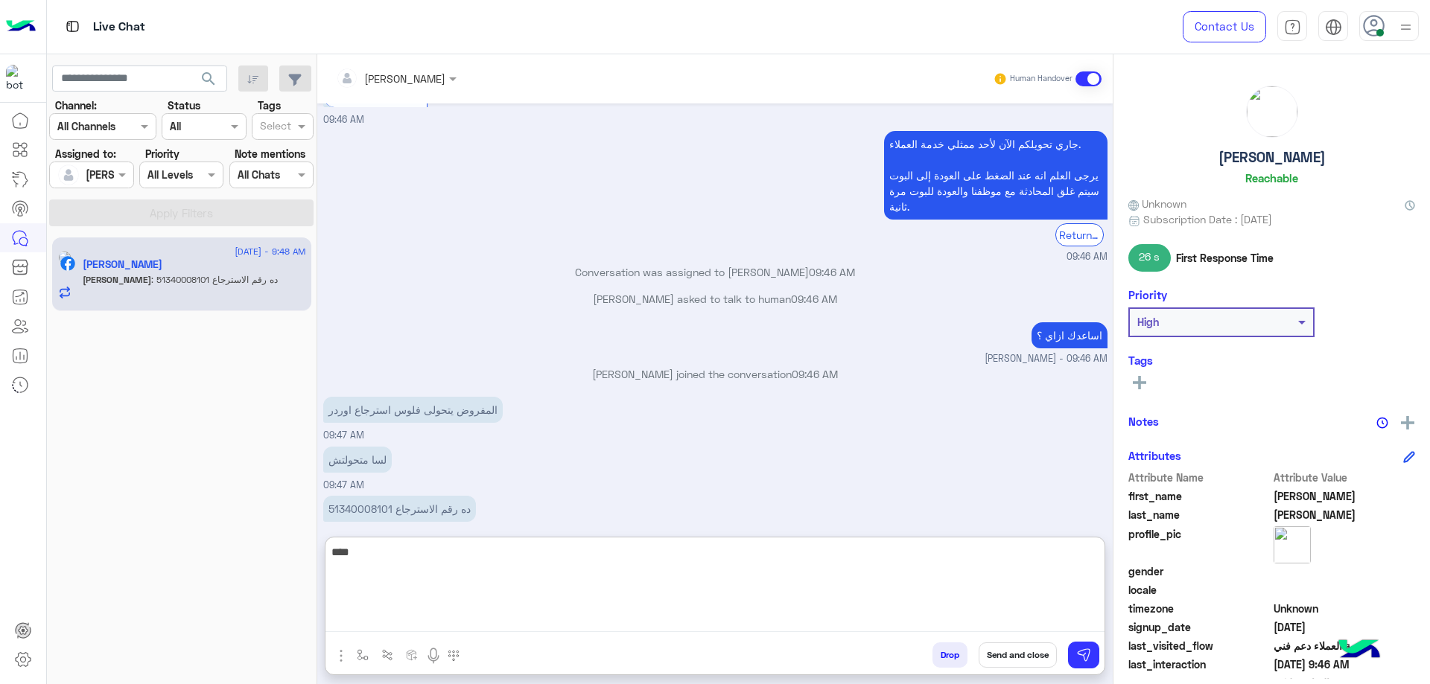
scroll to position [2689, 0]
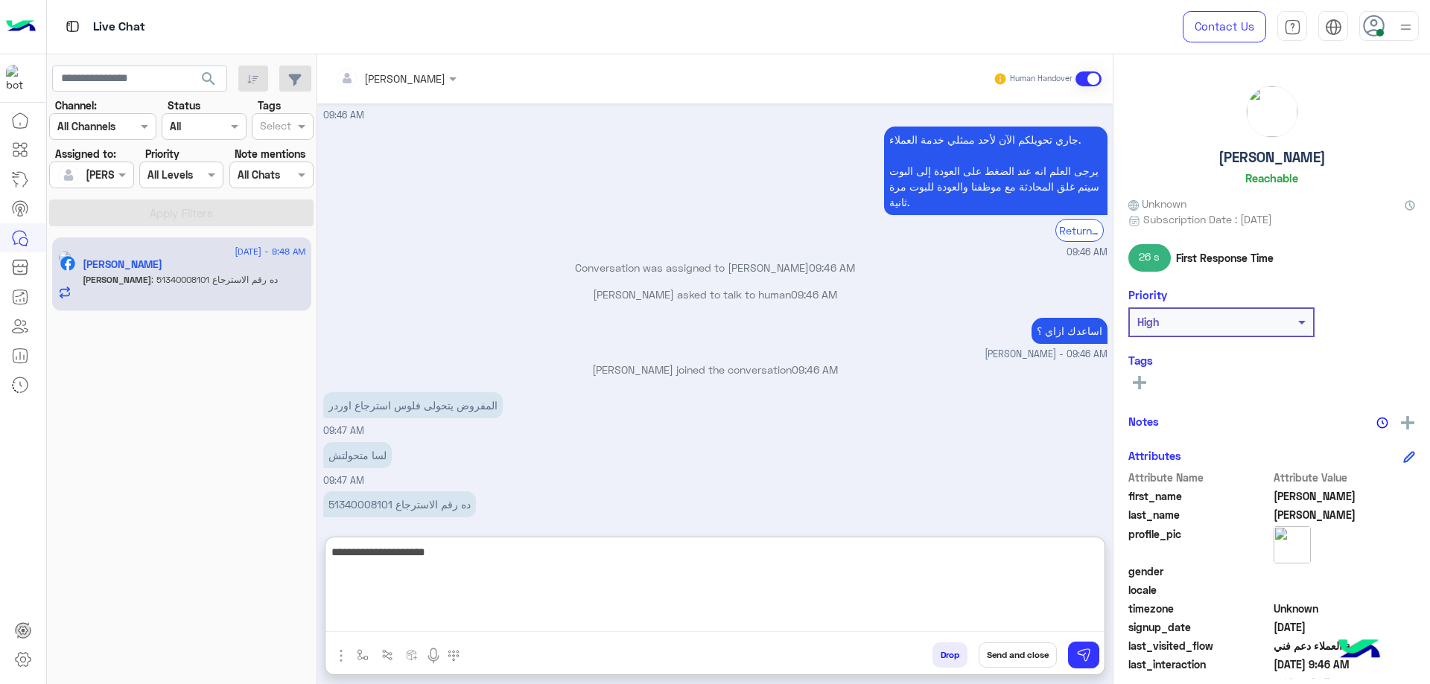
type textarea "**********"
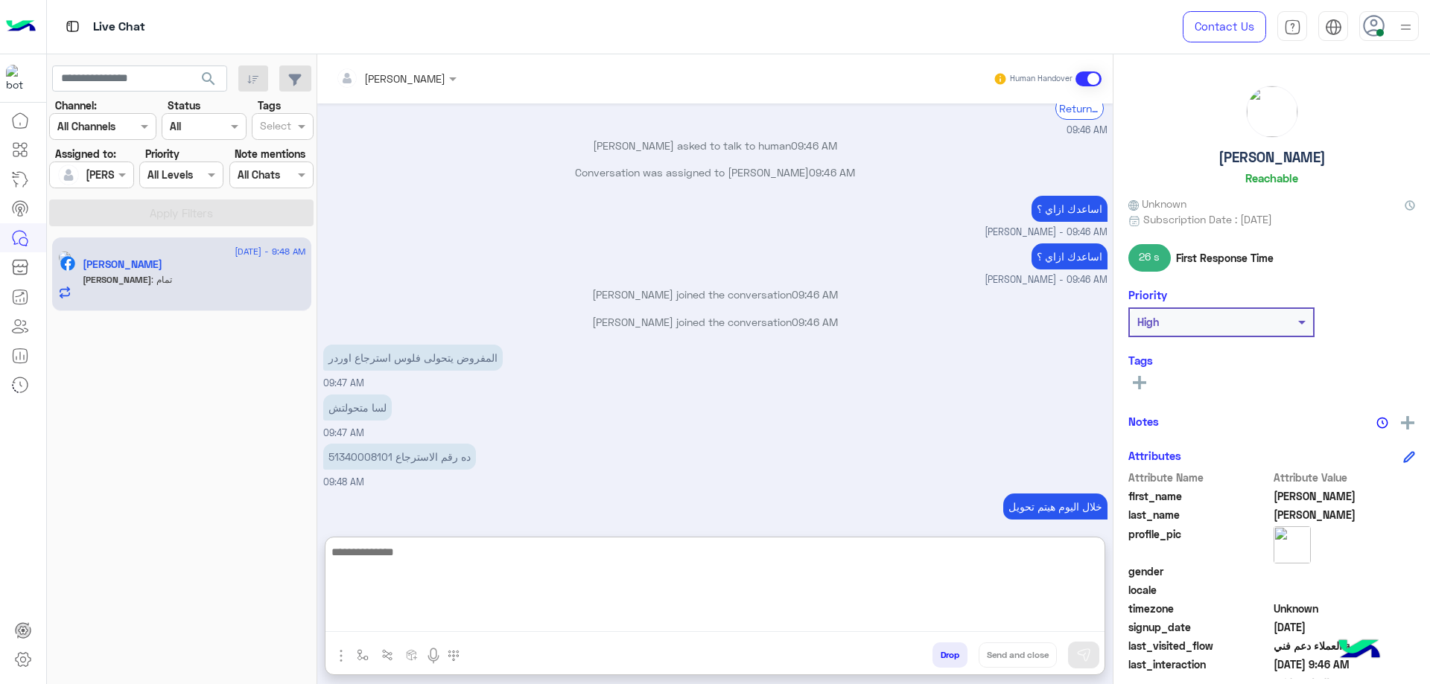
scroll to position [2861, 0]
